Goal: Task Accomplishment & Management: Manage account settings

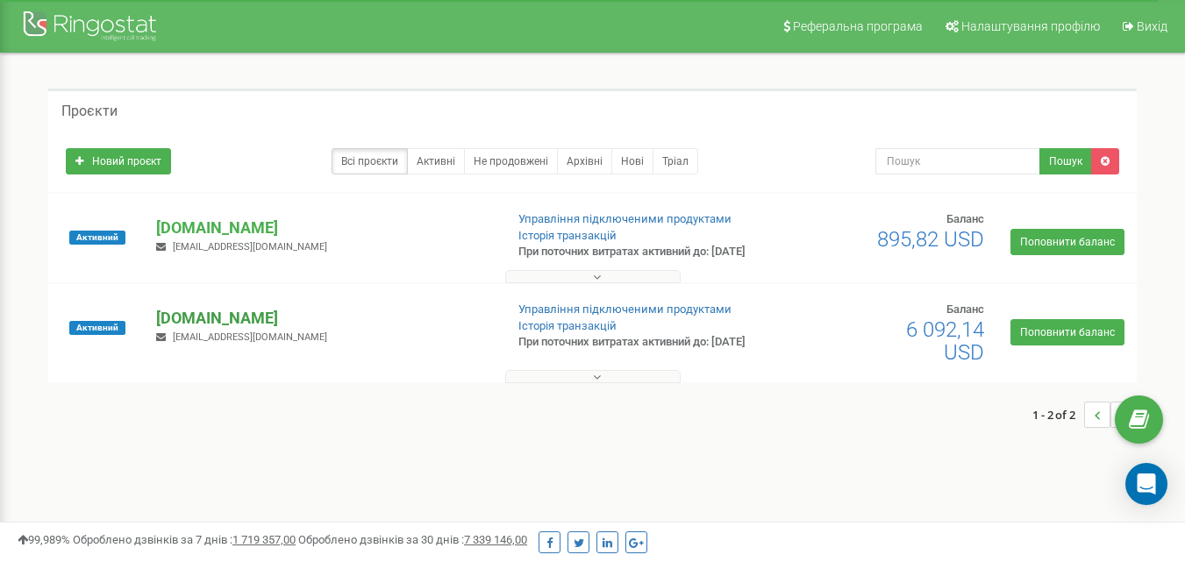
click at [199, 330] on p "[DOMAIN_NAME]" at bounding box center [322, 318] width 333 height 23
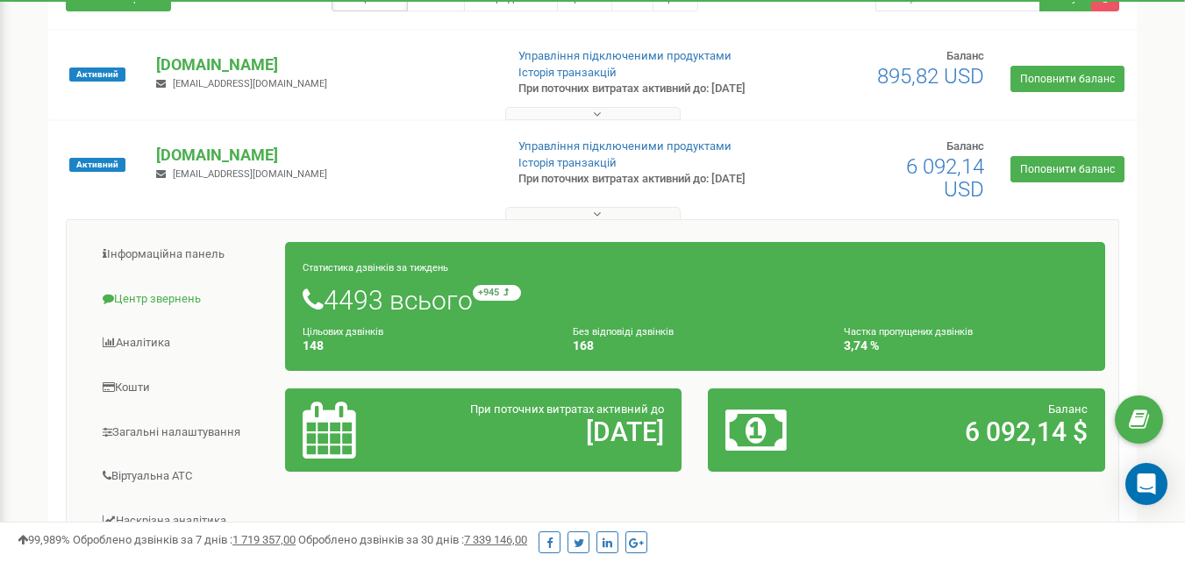
scroll to position [175, 0]
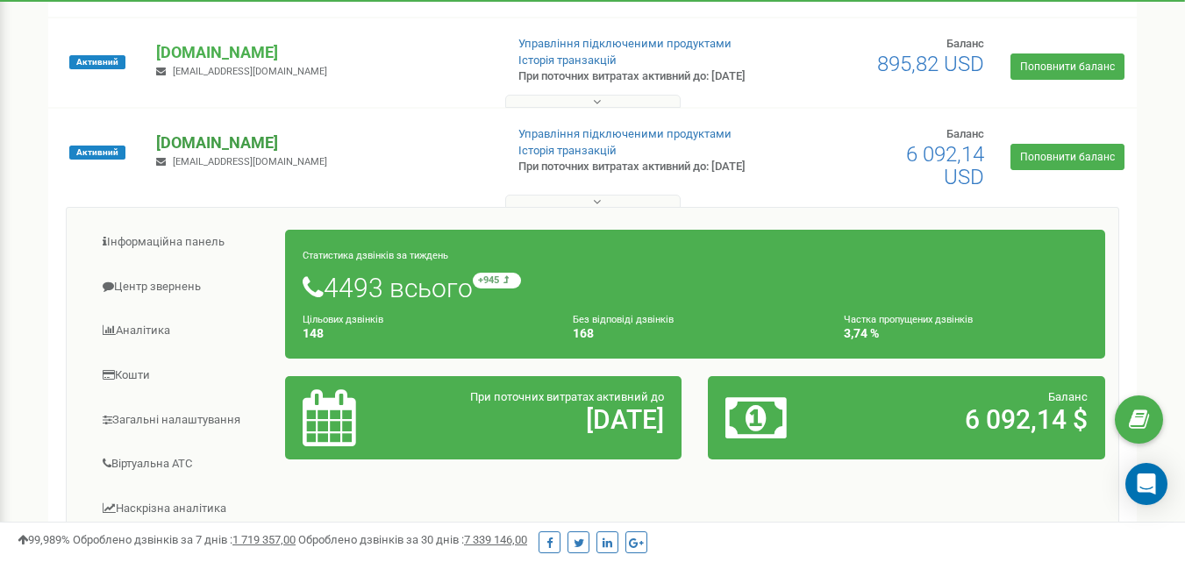
click at [190, 154] on p "[DOMAIN_NAME]" at bounding box center [322, 143] width 333 height 23
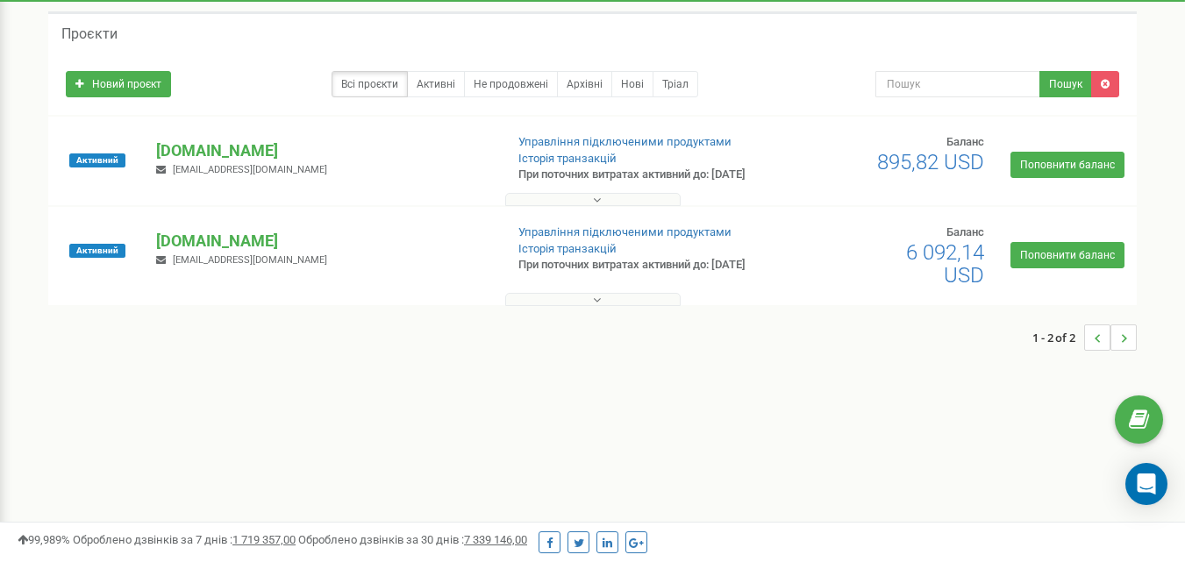
scroll to position [0, 0]
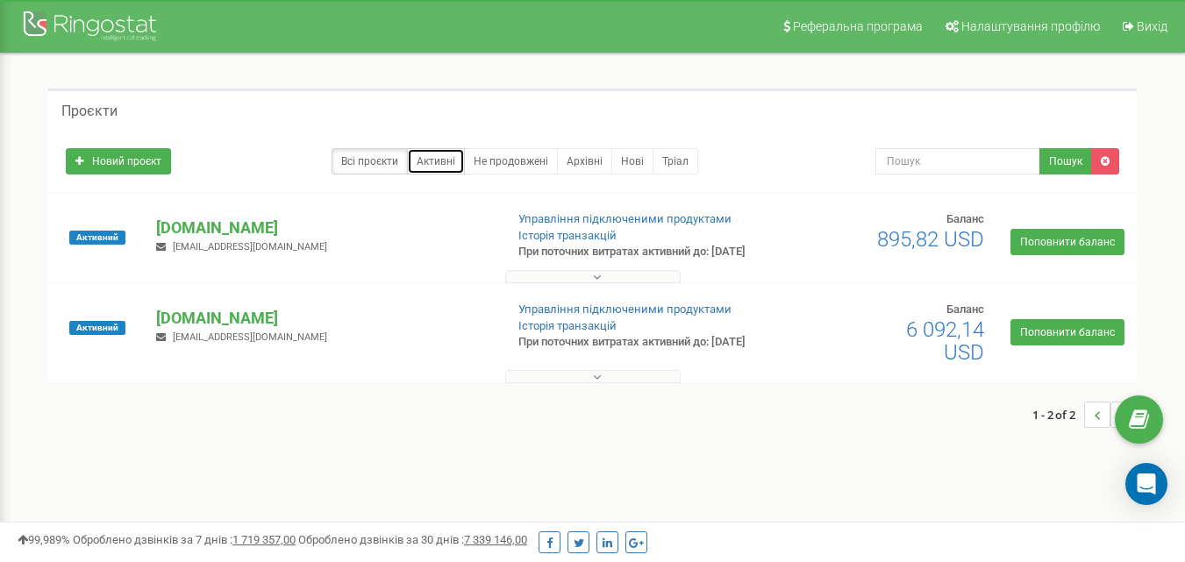
click at [437, 162] on link "Активні" at bounding box center [436, 161] width 58 height 26
click at [497, 161] on link "Не продовжені" at bounding box center [511, 161] width 94 height 26
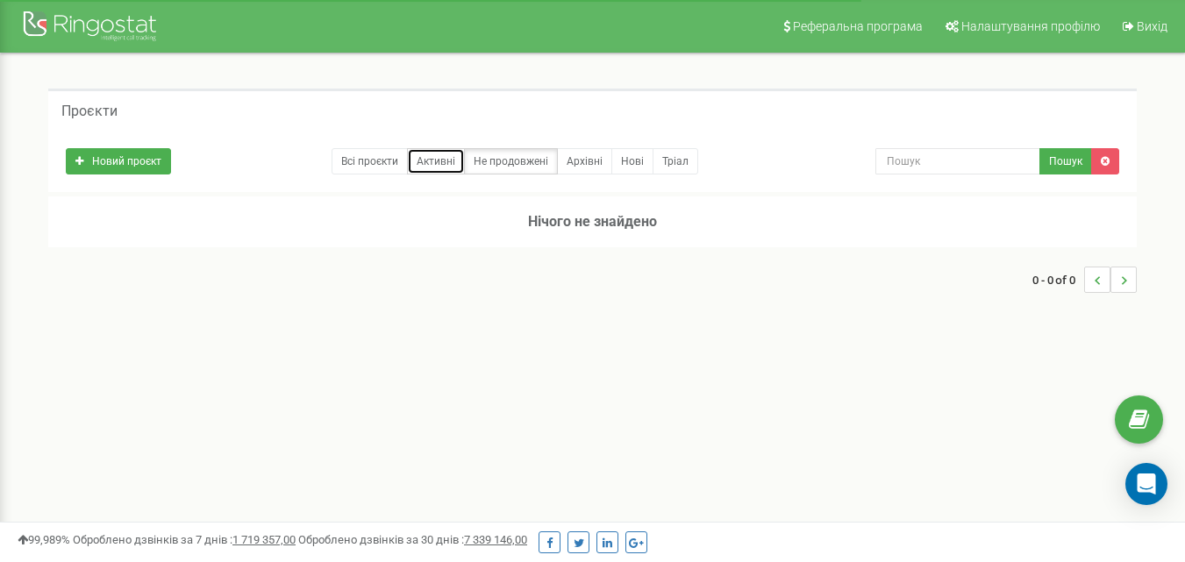
click at [455, 170] on link "Активні" at bounding box center [436, 161] width 58 height 26
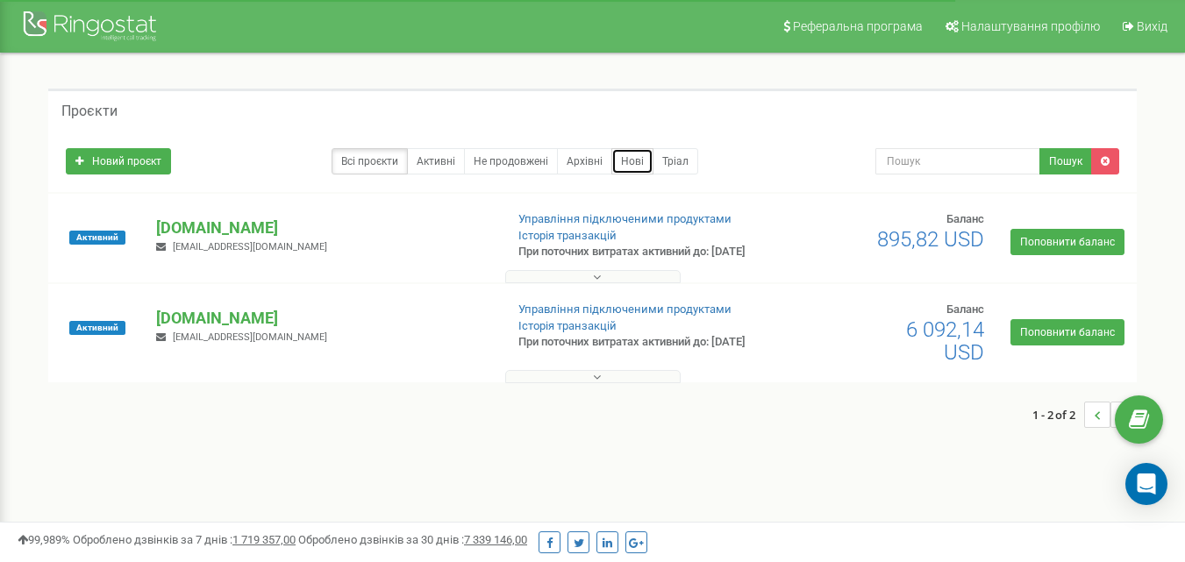
click at [624, 155] on link "Нові" at bounding box center [632, 161] width 42 height 26
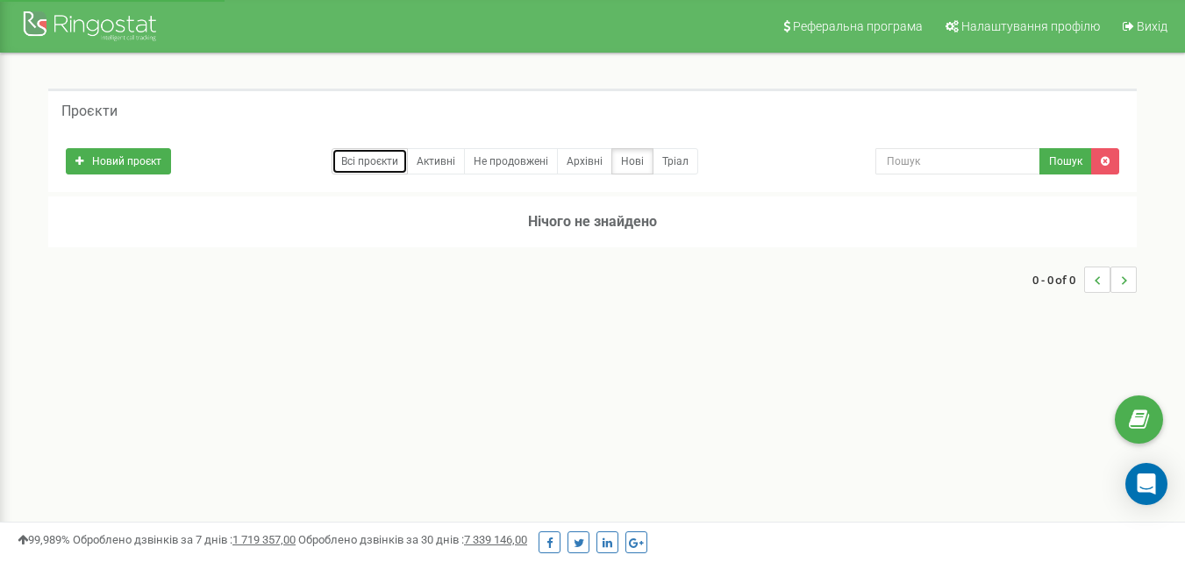
click at [380, 172] on link "Всі проєкти" at bounding box center [370, 161] width 76 height 26
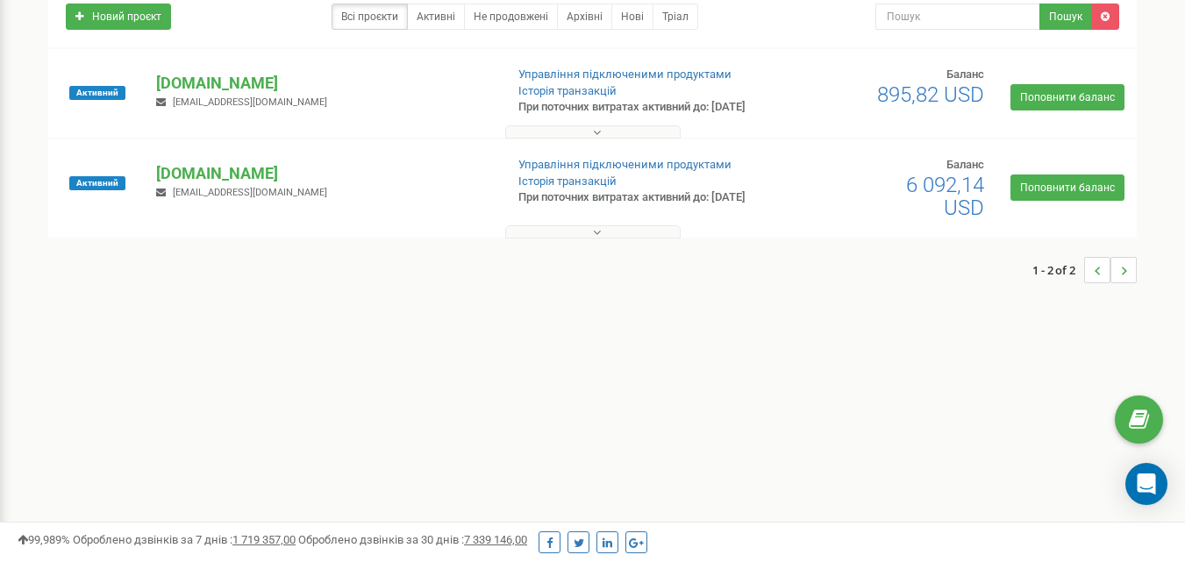
scroll to position [175, 0]
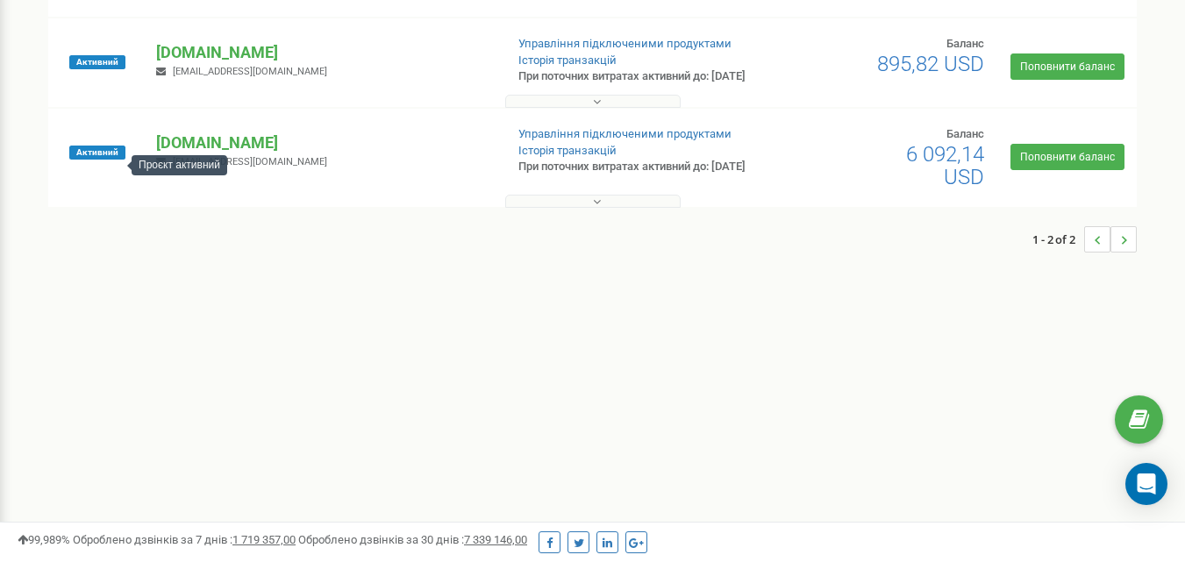
click at [87, 160] on span "Активний" at bounding box center [97, 153] width 56 height 14
click at [222, 154] on p "[DOMAIN_NAME]" at bounding box center [322, 143] width 333 height 23
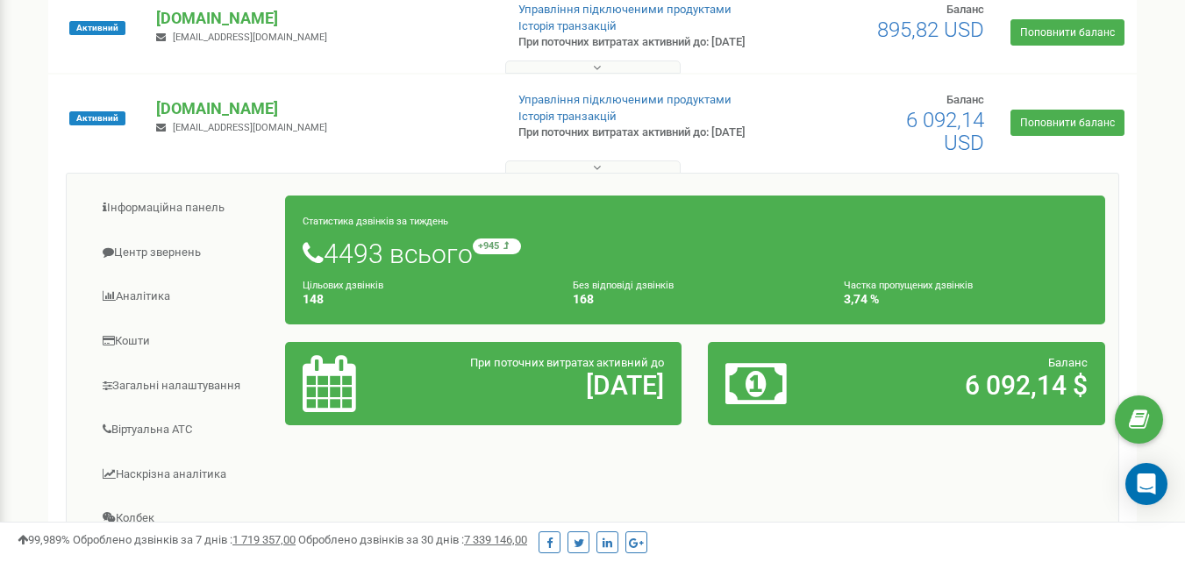
scroll to position [168, 0]
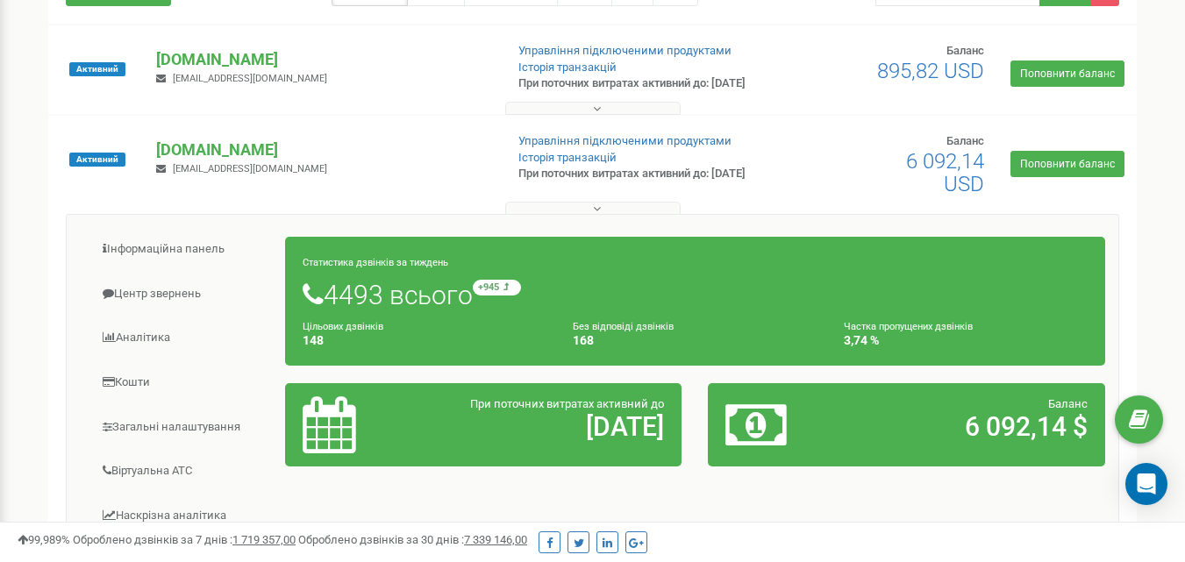
drag, startPoint x: 629, startPoint y: 340, endPoint x: 584, endPoint y: 281, distance: 74.6
click at [585, 281] on div "Статистика дзвінків за тиждень 4493 всього +945 відносно минулого тижня Цільови…" at bounding box center [695, 301] width 820 height 129
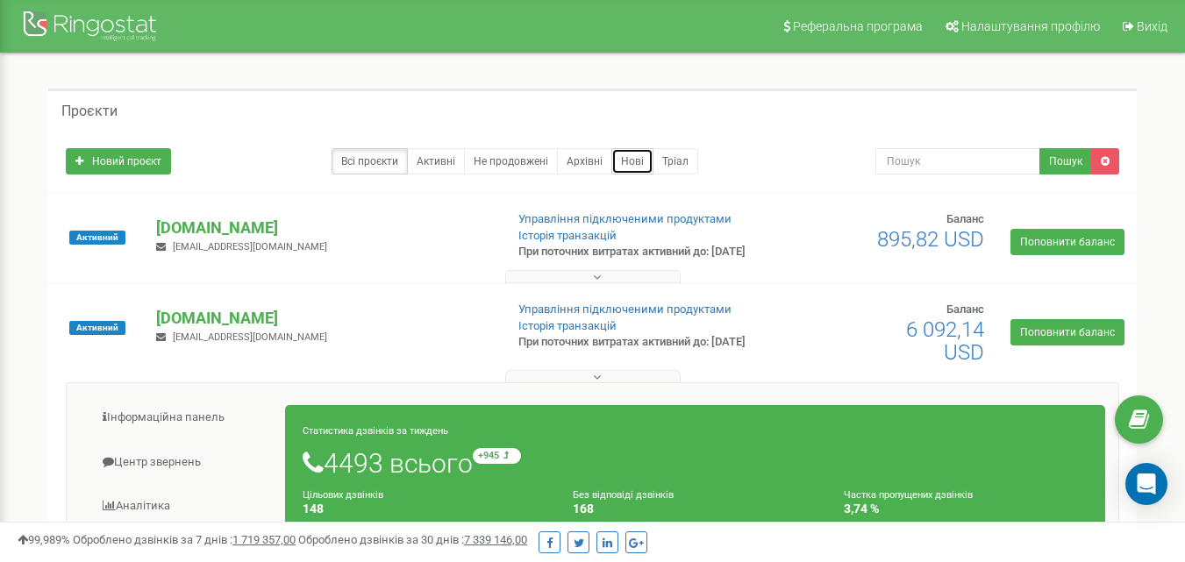
click at [631, 151] on link "Нові" at bounding box center [632, 161] width 42 height 26
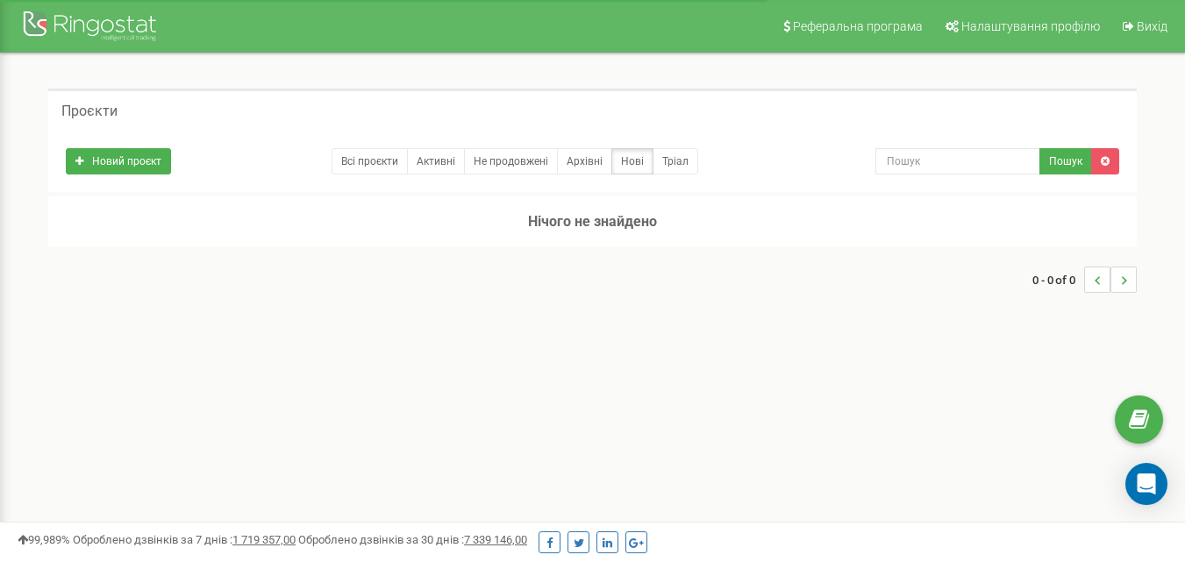
click at [344, 158] on link "Всі проєкти" at bounding box center [370, 161] width 76 height 26
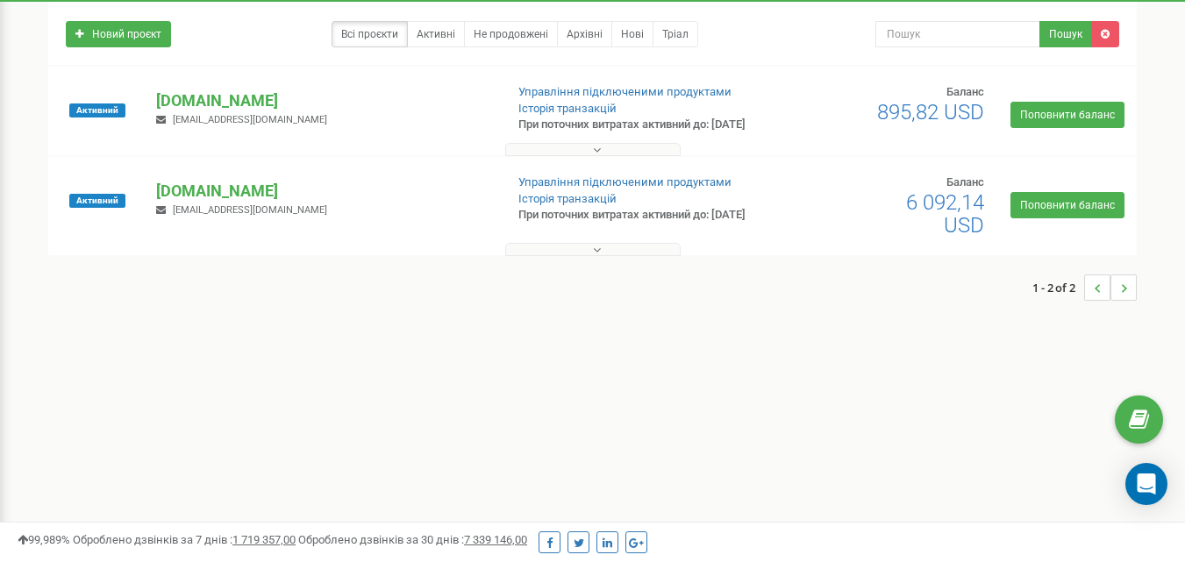
scroll to position [88, 0]
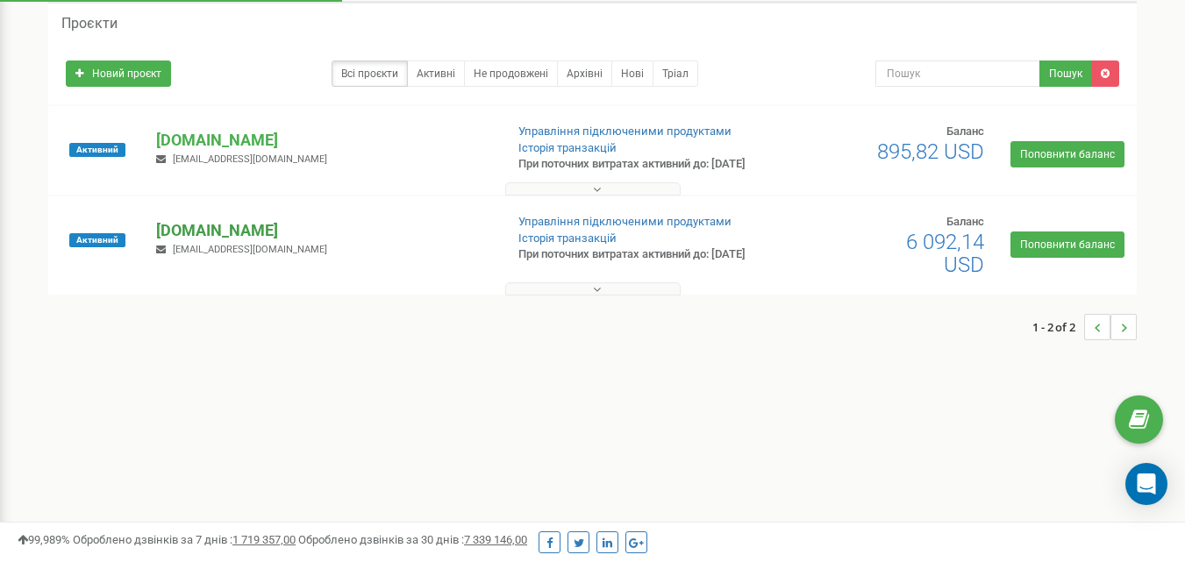
click at [184, 240] on p "[DOMAIN_NAME]" at bounding box center [322, 230] width 333 height 23
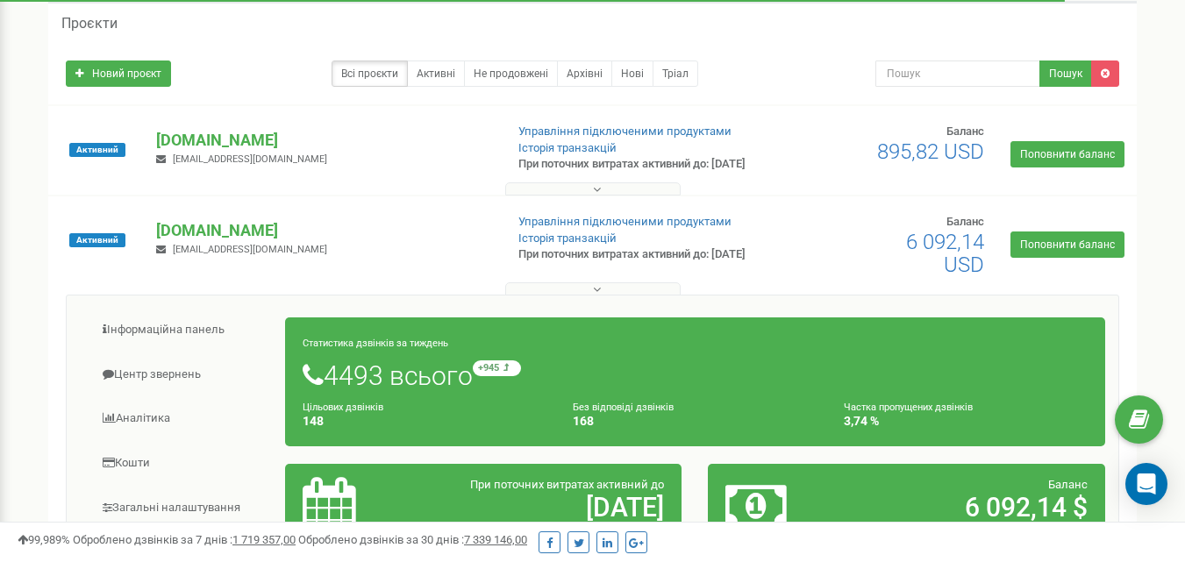
scroll to position [0, 0]
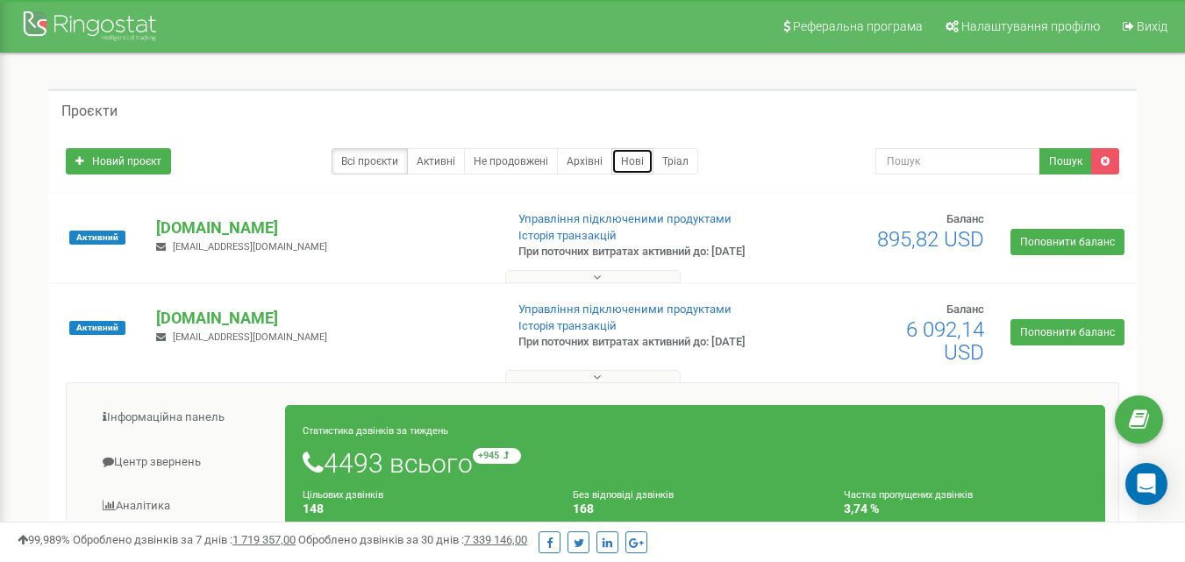
click at [633, 155] on link "Нові" at bounding box center [632, 161] width 42 height 26
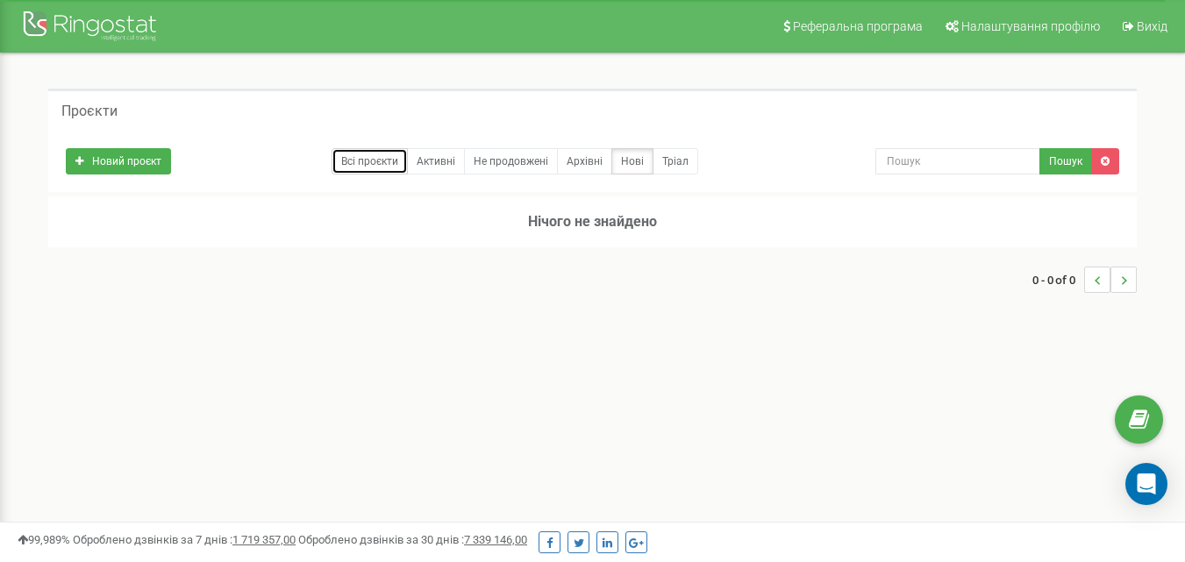
click at [354, 167] on link "Всі проєкти" at bounding box center [370, 161] width 76 height 26
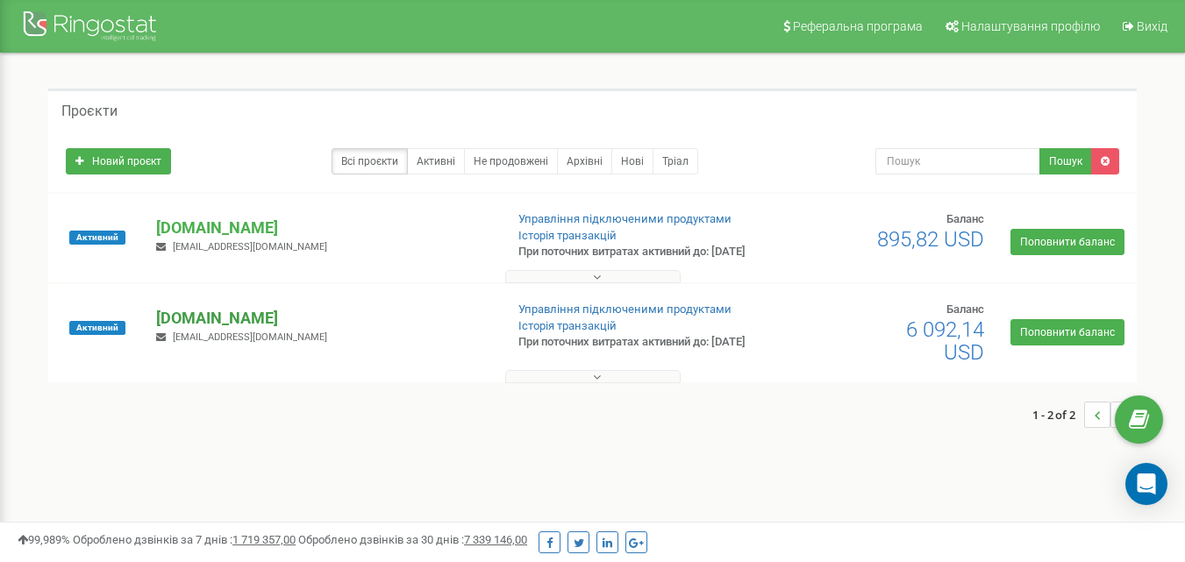
click at [204, 330] on p "[DOMAIN_NAME]" at bounding box center [322, 318] width 333 height 23
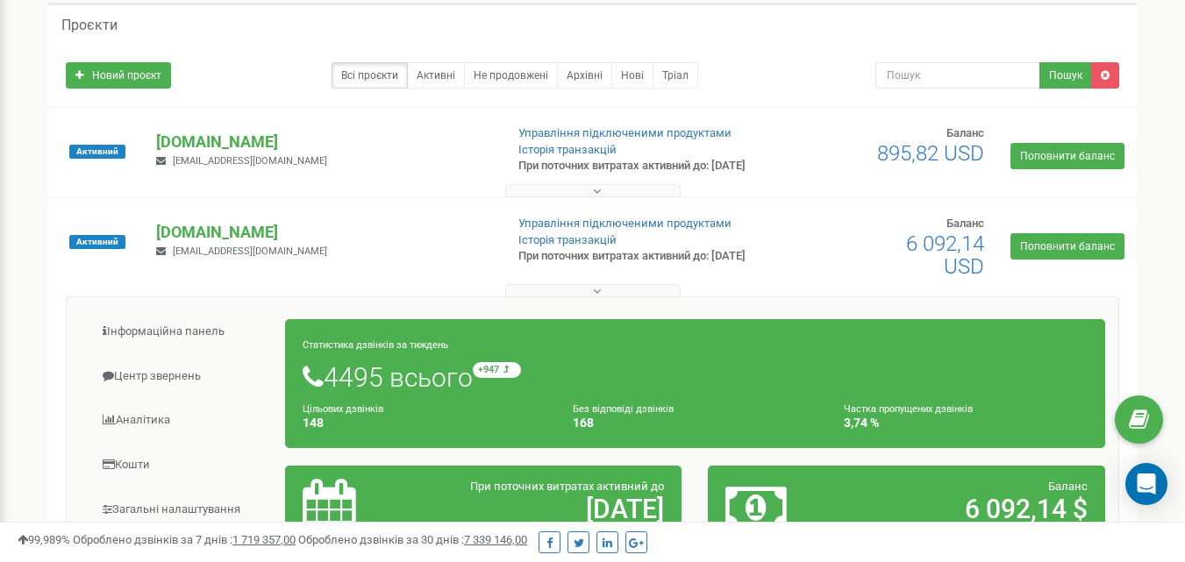
scroll to position [256, 0]
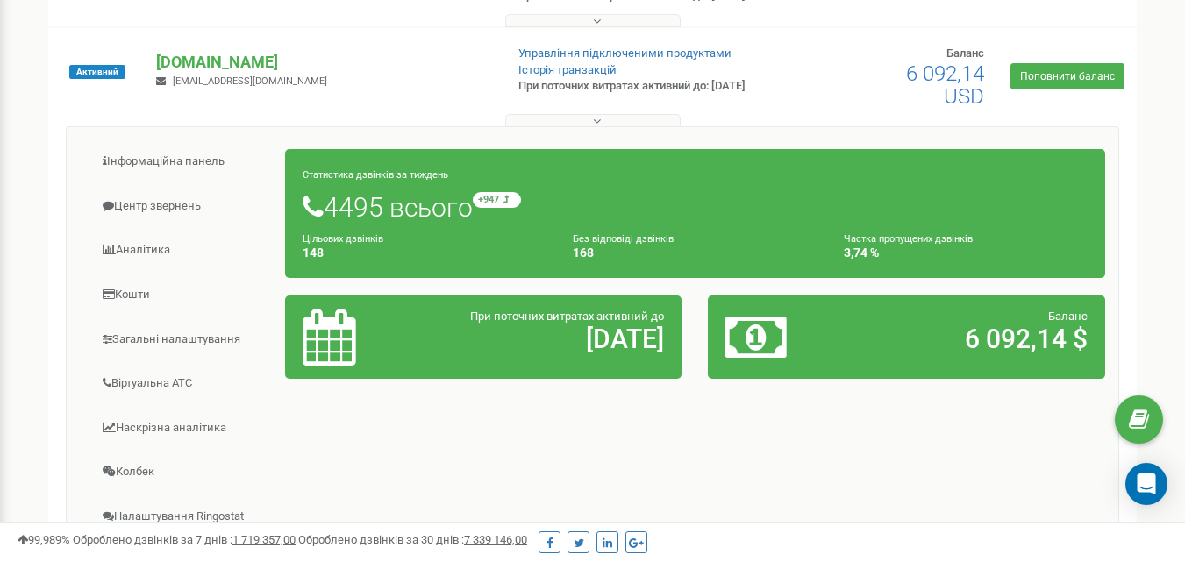
click at [339, 359] on icon at bounding box center [329, 337] width 53 height 57
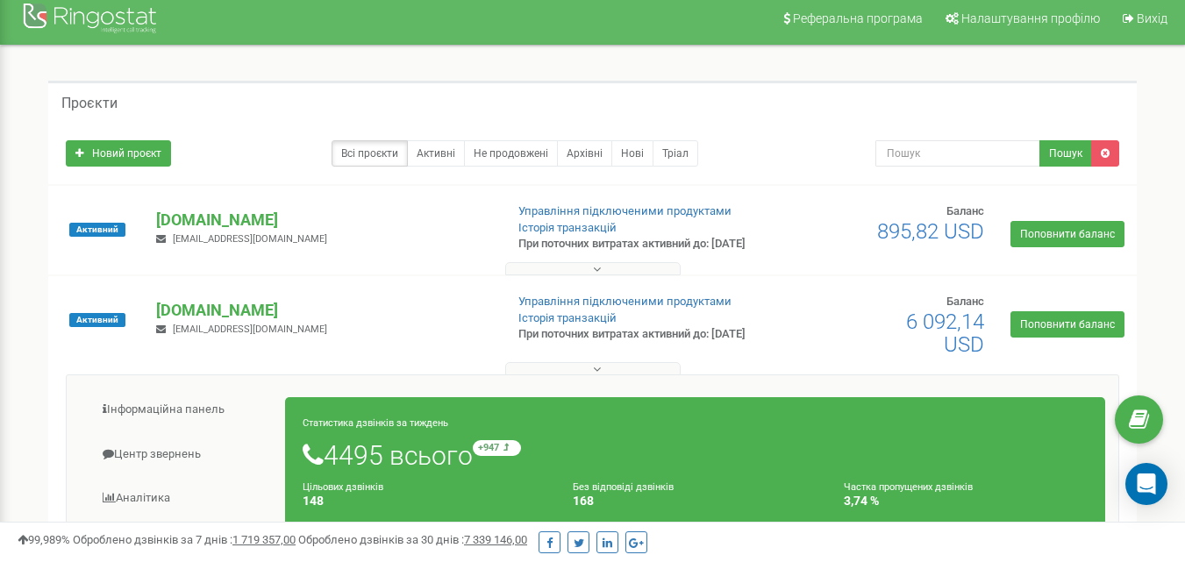
scroll to position [0, 0]
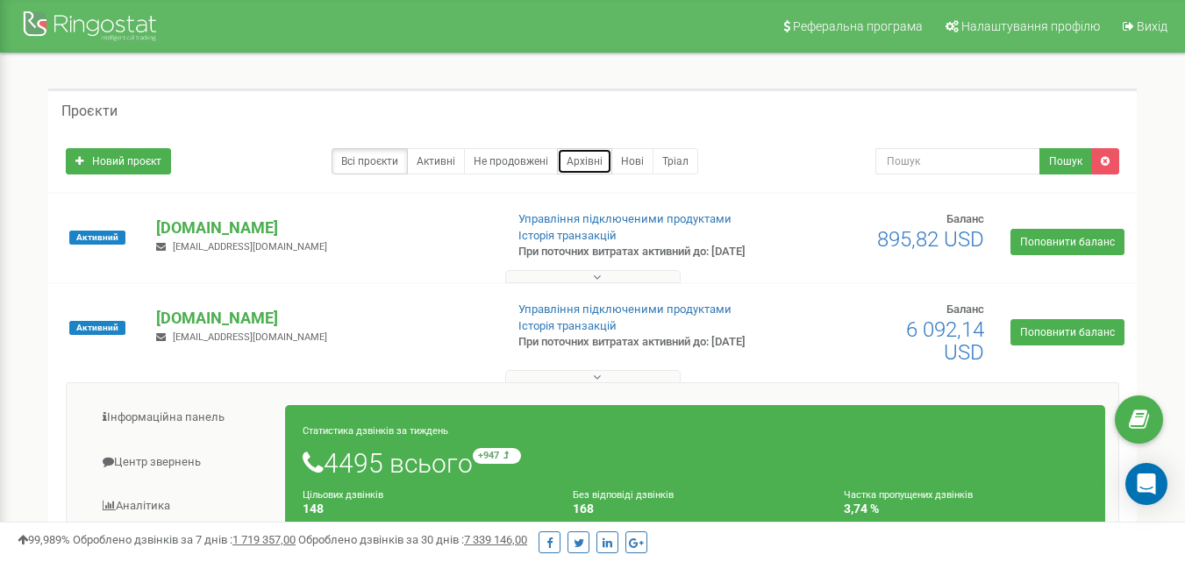
click at [593, 165] on link "Архівні" at bounding box center [584, 161] width 55 height 26
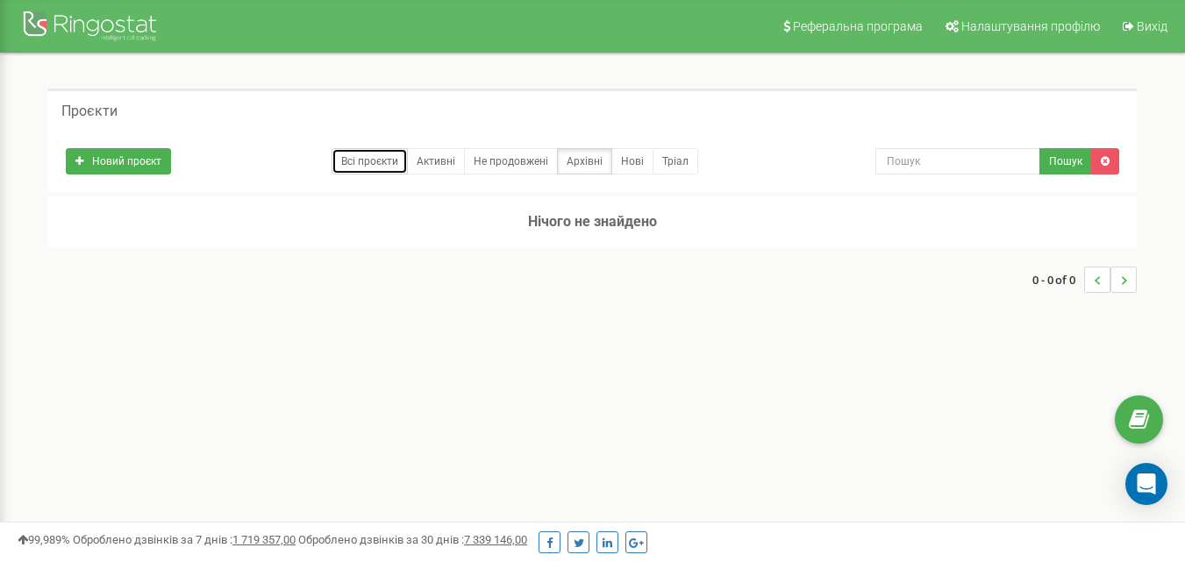
click at [386, 160] on link "Всі проєкти" at bounding box center [370, 161] width 76 height 26
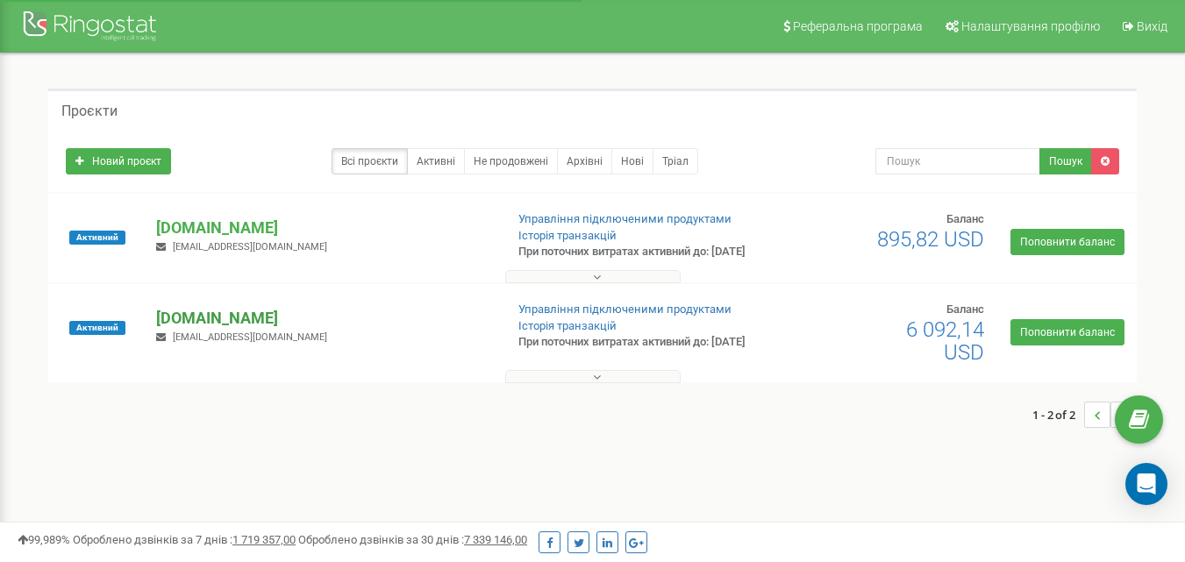
click at [220, 330] on p "[DOMAIN_NAME]" at bounding box center [322, 318] width 333 height 23
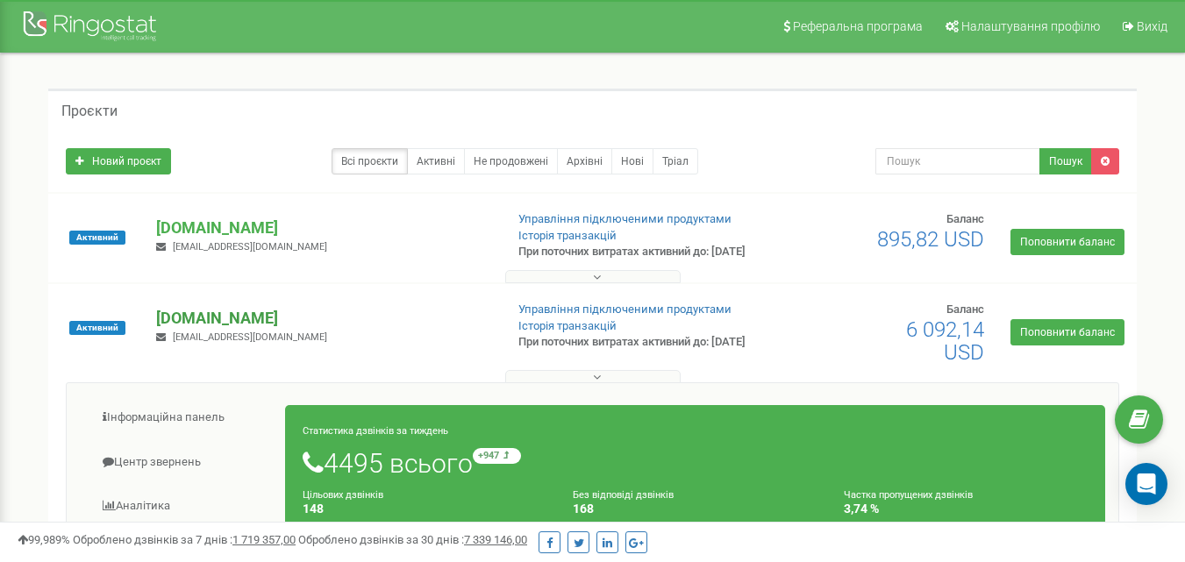
click at [218, 330] on p "apslogos.com" at bounding box center [322, 318] width 333 height 23
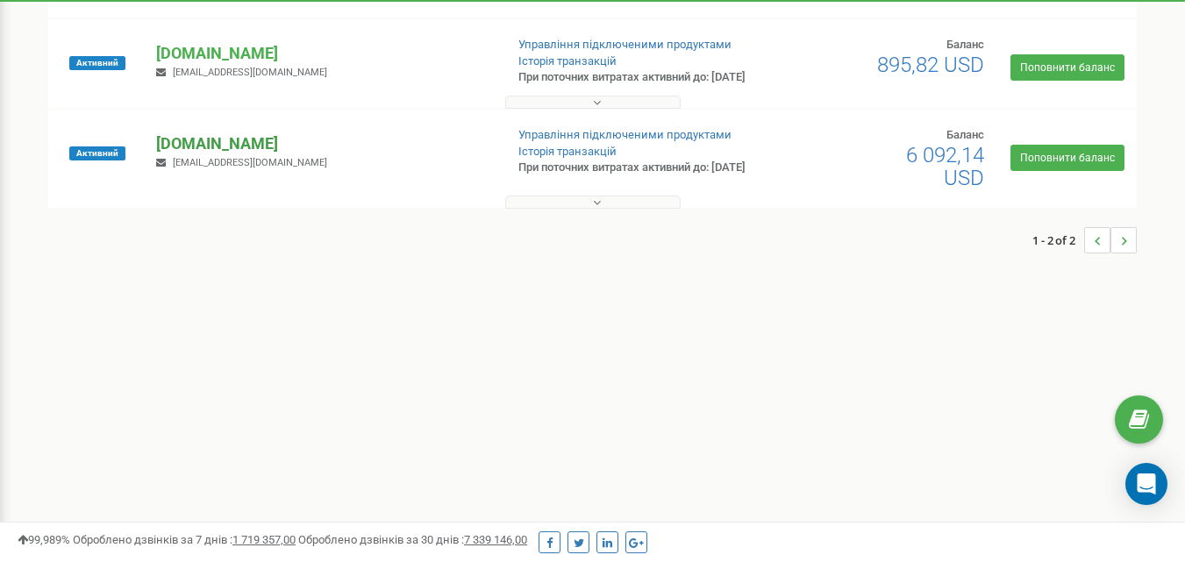
scroll to position [175, 0]
click at [590, 208] on button at bounding box center [592, 201] width 175 height 13
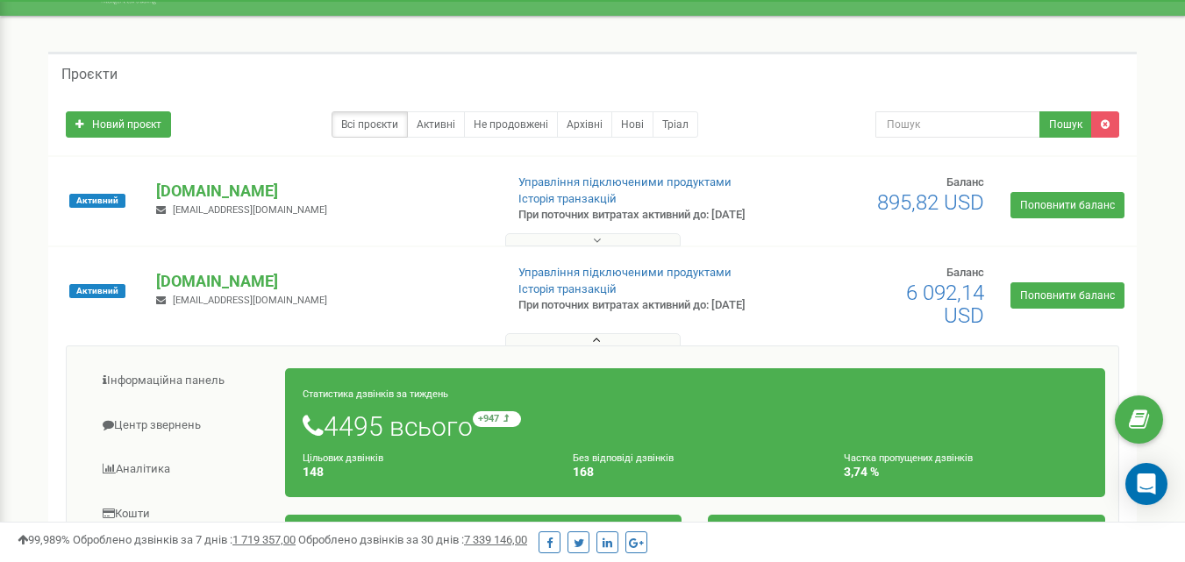
scroll to position [0, 0]
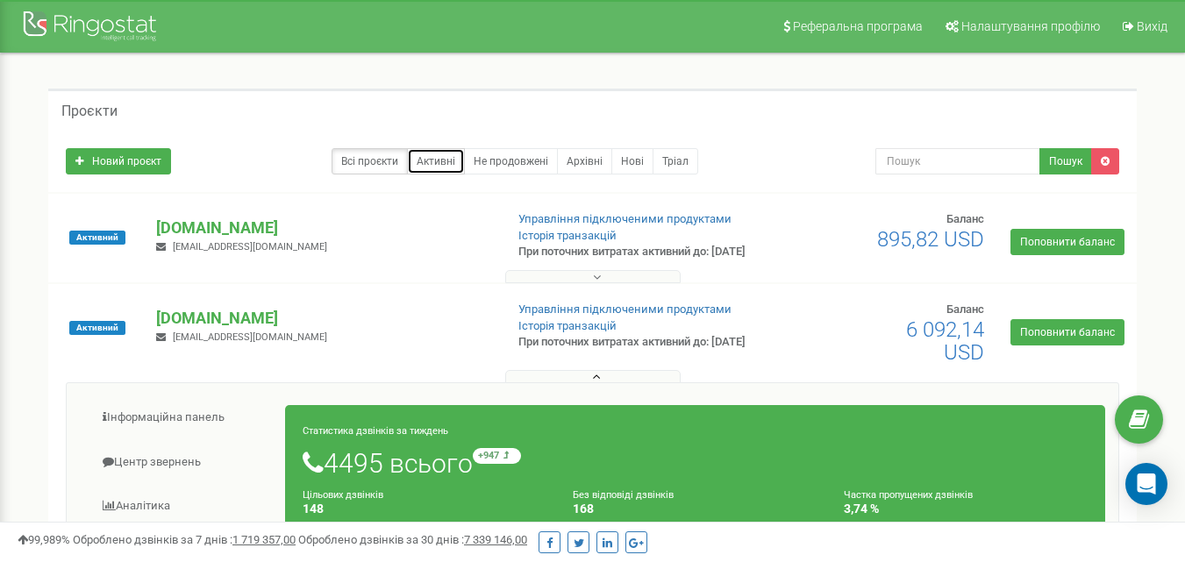
click at [448, 170] on link "Активні" at bounding box center [436, 161] width 58 height 26
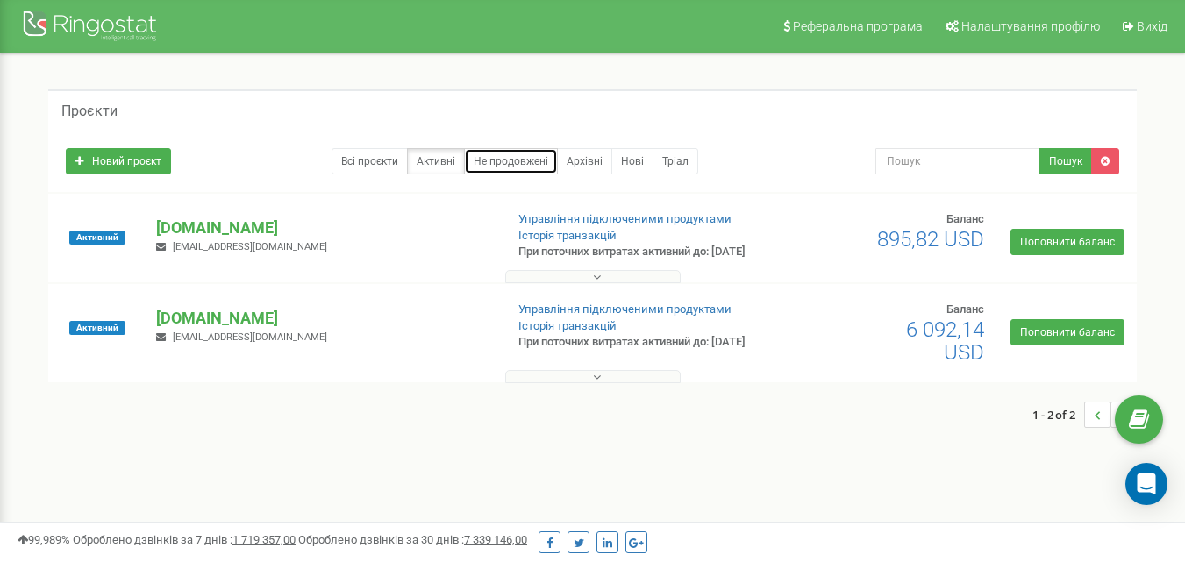
click at [520, 156] on link "Не продовжені" at bounding box center [511, 161] width 94 height 26
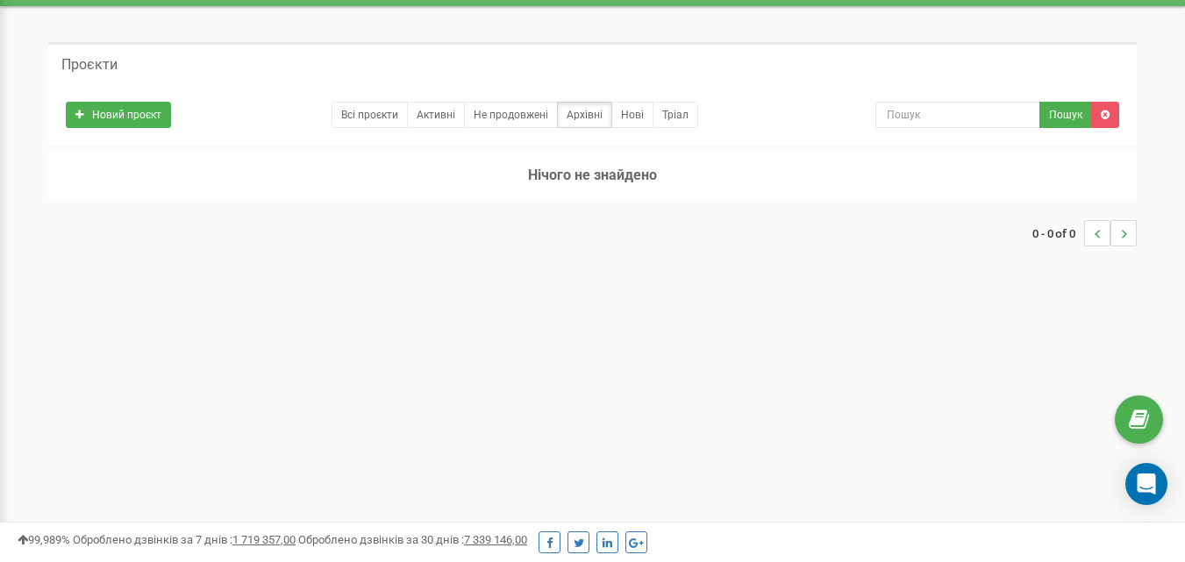
scroll to position [88, 0]
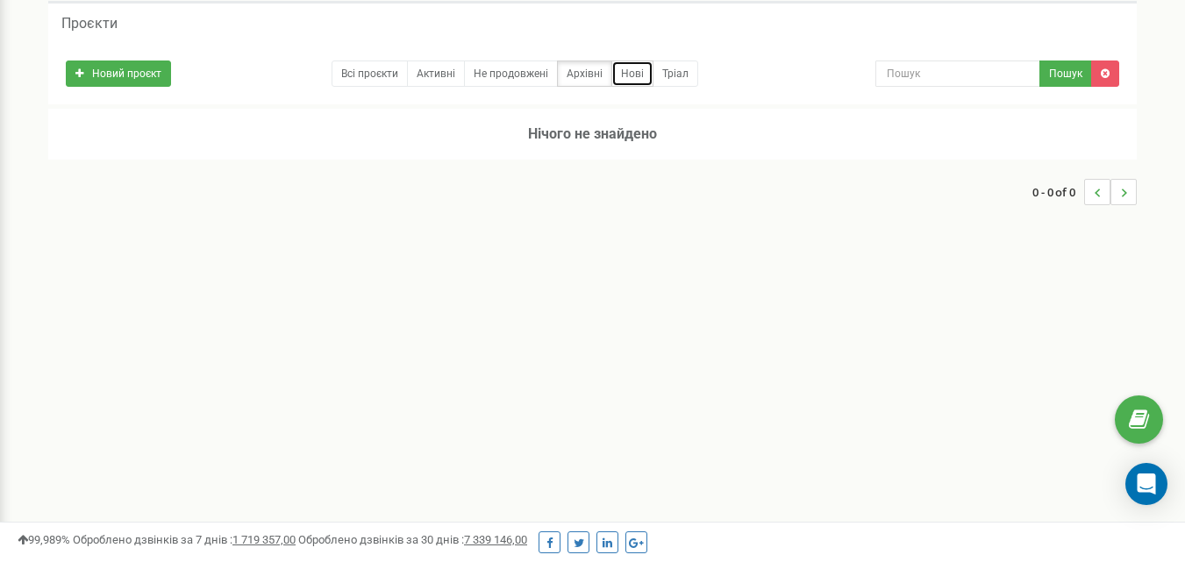
click at [632, 80] on link "Нові" at bounding box center [632, 74] width 42 height 26
